Goal: Task Accomplishment & Management: Manage account settings

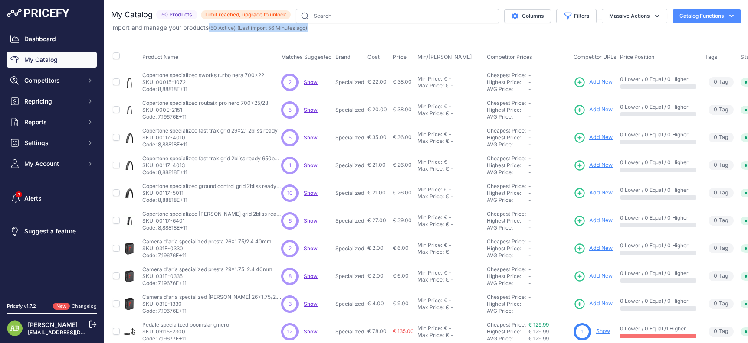
drag, startPoint x: 208, startPoint y: 29, endPoint x: 243, endPoint y: 34, distance: 35.8
click at [243, 34] on div "My Catalog 50 Products" at bounding box center [426, 261] width 630 height 504
drag, startPoint x: 222, startPoint y: 15, endPoint x: 254, endPoint y: 18, distance: 32.2
click at [254, 18] on span "Limit reached, upgrade to unlock" at bounding box center [246, 14] width 90 height 9
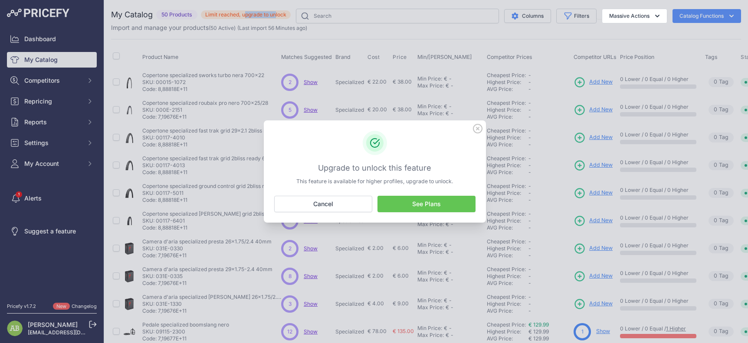
click at [412, 213] on link "See Plans" at bounding box center [426, 204] width 98 height 16
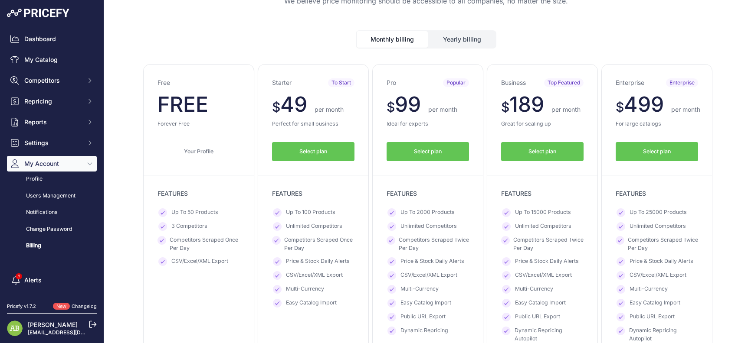
scroll to position [87, 0]
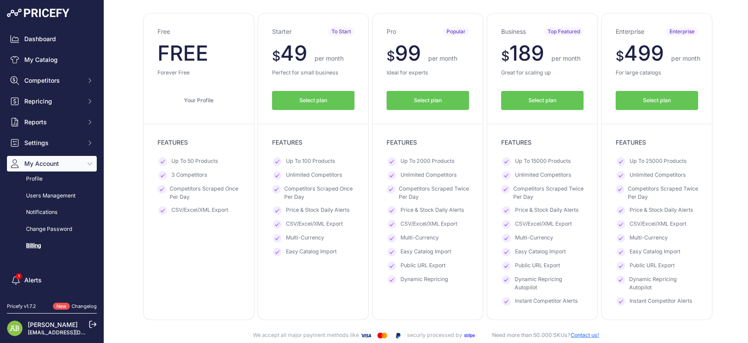
click at [92, 326] on icon at bounding box center [93, 325] width 8 height 8
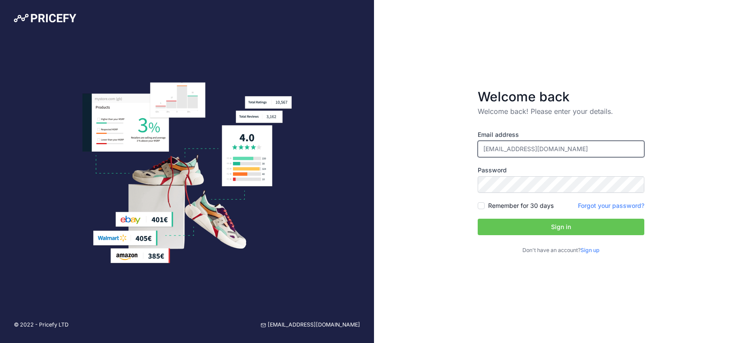
click at [504, 151] on input "[EMAIL_ADDRESS][DOMAIN_NAME]" at bounding box center [561, 149] width 167 height 16
type input "marketing@pro-mstore.com"
click at [536, 235] on button "Sign in" at bounding box center [561, 227] width 167 height 16
